Goal: Task Accomplishment & Management: Complete application form

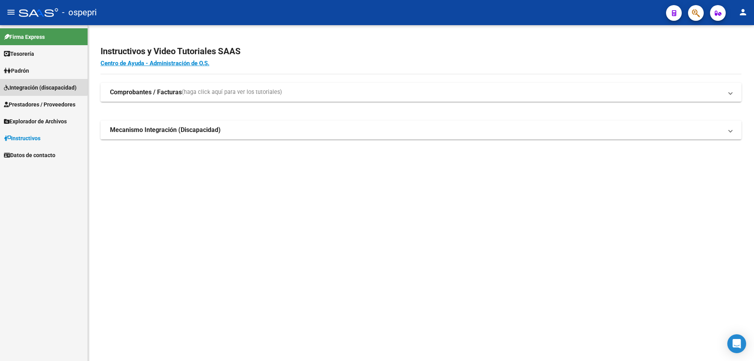
click at [28, 86] on span "Integración (discapacidad)" at bounding box center [40, 87] width 73 height 9
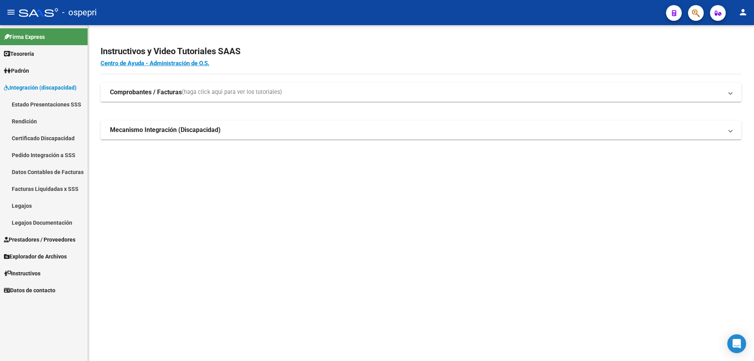
click at [20, 203] on link "Legajos" at bounding box center [44, 205] width 88 height 17
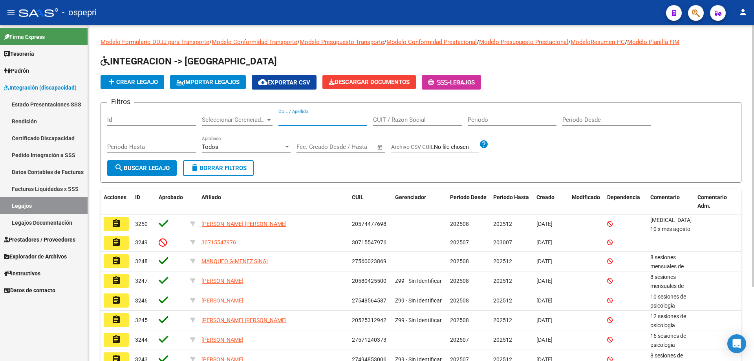
click at [290, 117] on input "CUIL / Apellido" at bounding box center [322, 119] width 89 height 7
paste input "52.531.294"
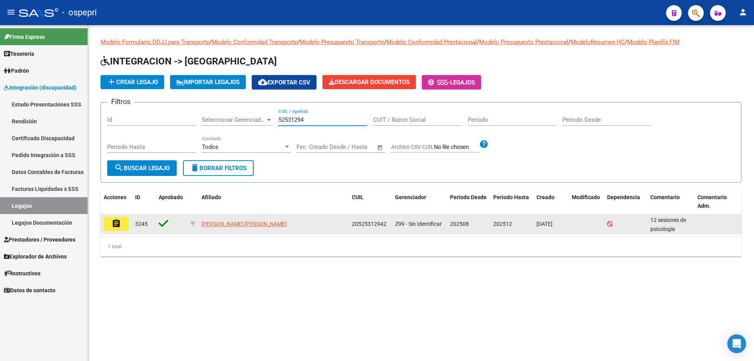
type input "52531294"
click at [125, 226] on button "assignment" at bounding box center [116, 224] width 25 height 14
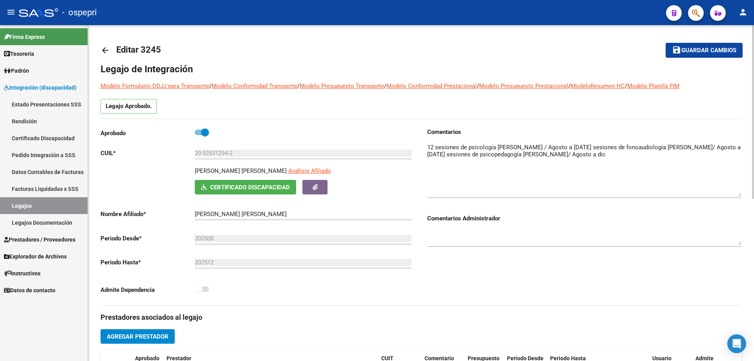
drag, startPoint x: 736, startPoint y: 153, endPoint x: 734, endPoint y: 191, distance: 37.7
click at [734, 191] on textarea at bounding box center [584, 169] width 314 height 53
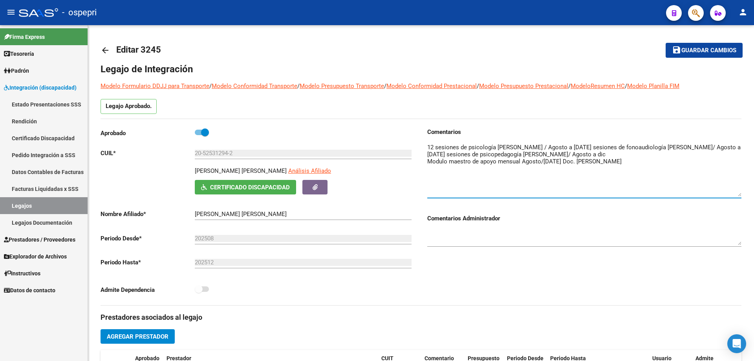
type textarea "12 sesiones de psicología [PERSON_NAME] / Agosto a [DATE] sesiones de fonoaudio…"
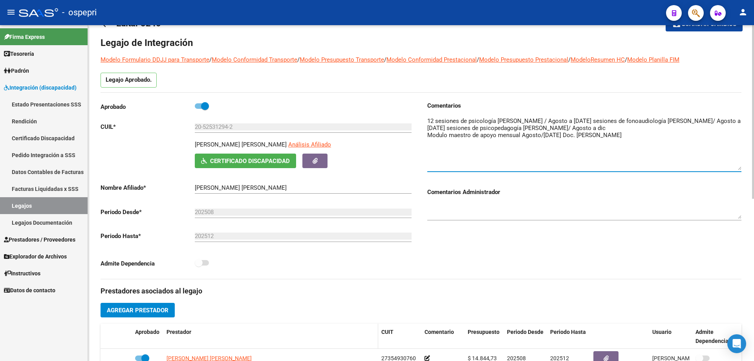
scroll to position [39, 0]
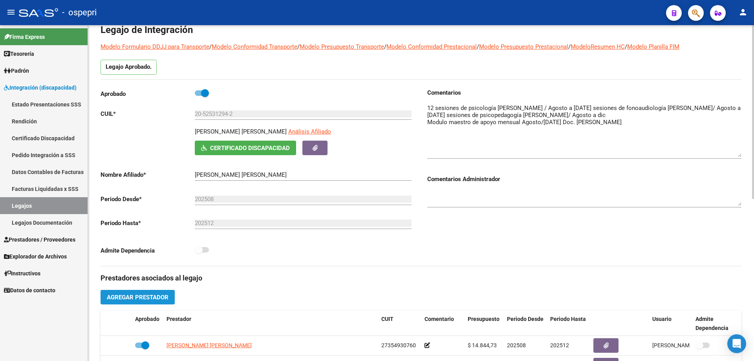
click at [133, 296] on span "Agregar Prestador" at bounding box center [138, 297] width 62 height 7
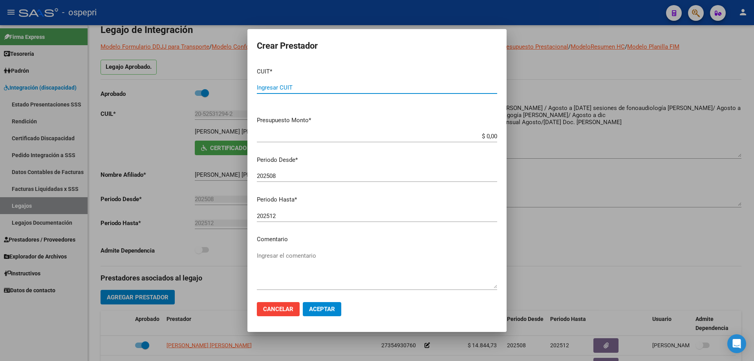
click at [281, 88] on input "Ingresar CUIT" at bounding box center [377, 87] width 240 height 7
type input "27-26369636-6"
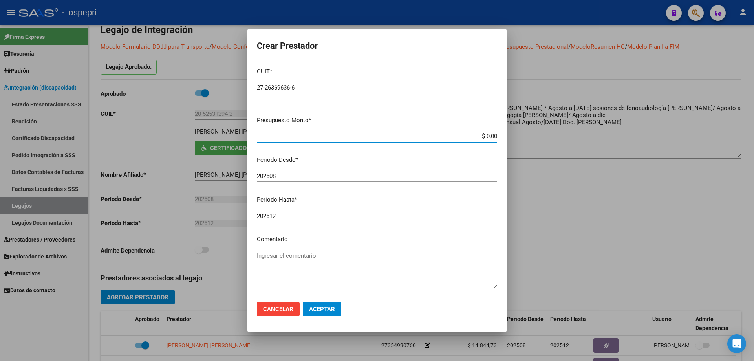
drag, startPoint x: 490, startPoint y: 136, endPoint x: 466, endPoint y: 136, distance: 24.3
click at [466, 136] on input "$ 0,00" at bounding box center [377, 136] width 240 height 7
type input "$ 369.184,78"
click at [273, 256] on textarea "Ingresar el comentario" at bounding box center [377, 269] width 240 height 37
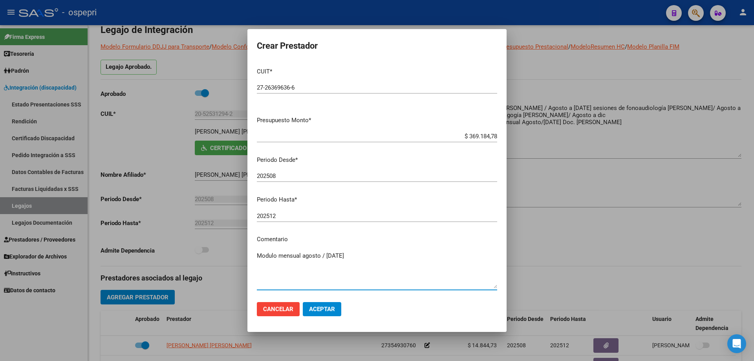
type textarea "Modulo mensual agosto / [DATE]"
click at [325, 308] on span "Aceptar" at bounding box center [322, 308] width 26 height 7
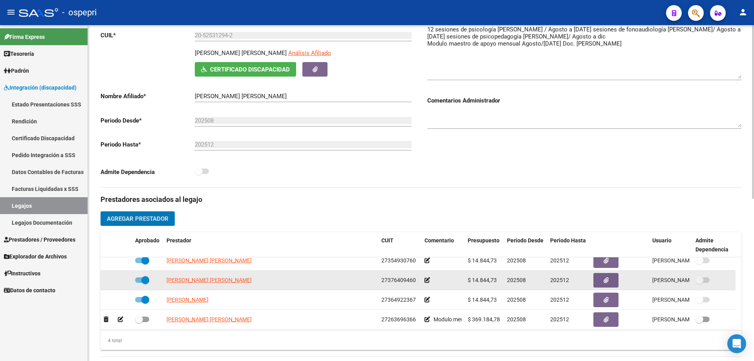
scroll to position [8, 0]
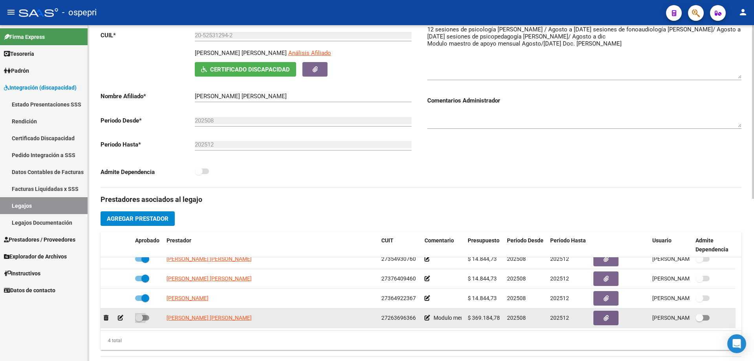
click at [138, 316] on span at bounding box center [139, 318] width 8 height 8
click at [139, 320] on input "checkbox" at bounding box center [139, 320] width 0 height 0
checkbox input "true"
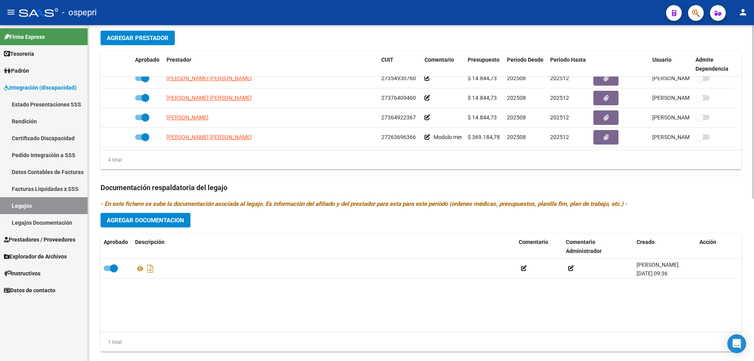
scroll to position [314, 0]
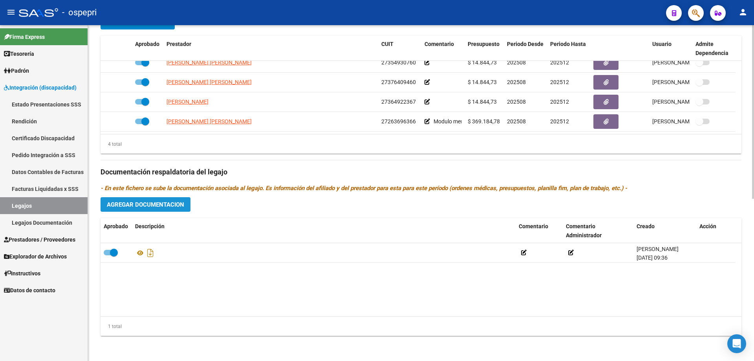
click at [150, 203] on span "Agregar Documentacion" at bounding box center [145, 204] width 77 height 7
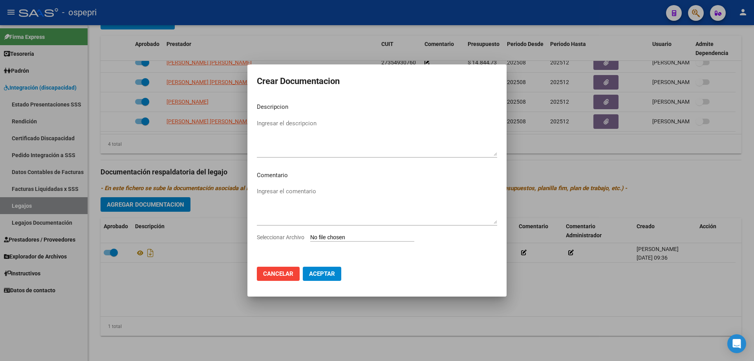
type input "C:\fakepath\20525312942 (1).pdf"
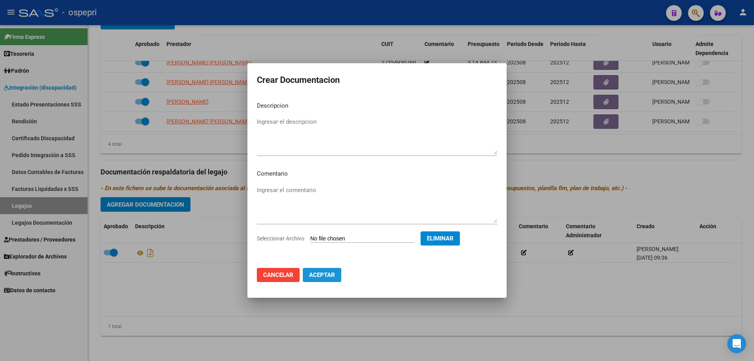
click at [321, 276] on span "Aceptar" at bounding box center [322, 274] width 26 height 7
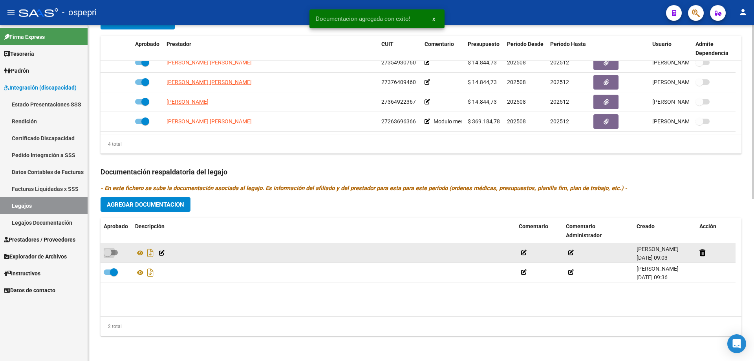
click at [112, 250] on span at bounding box center [111, 252] width 14 height 5
click at [108, 255] on input "checkbox" at bounding box center [107, 255] width 0 height 0
checkbox input "true"
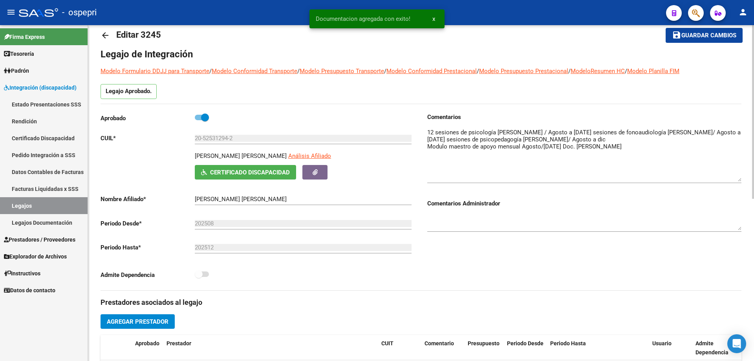
scroll to position [0, 0]
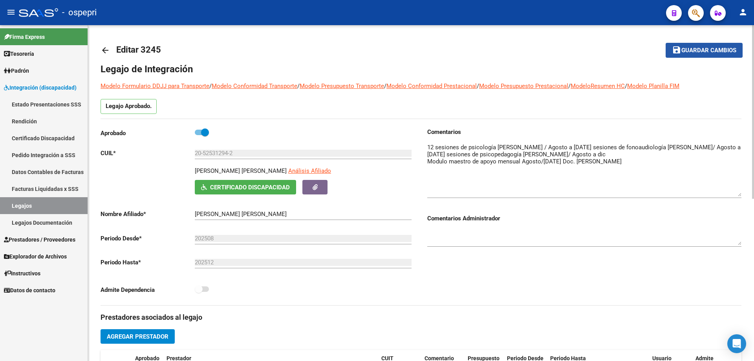
click at [703, 49] on span "Guardar cambios" at bounding box center [708, 50] width 55 height 7
